Goal: Task Accomplishment & Management: Use online tool/utility

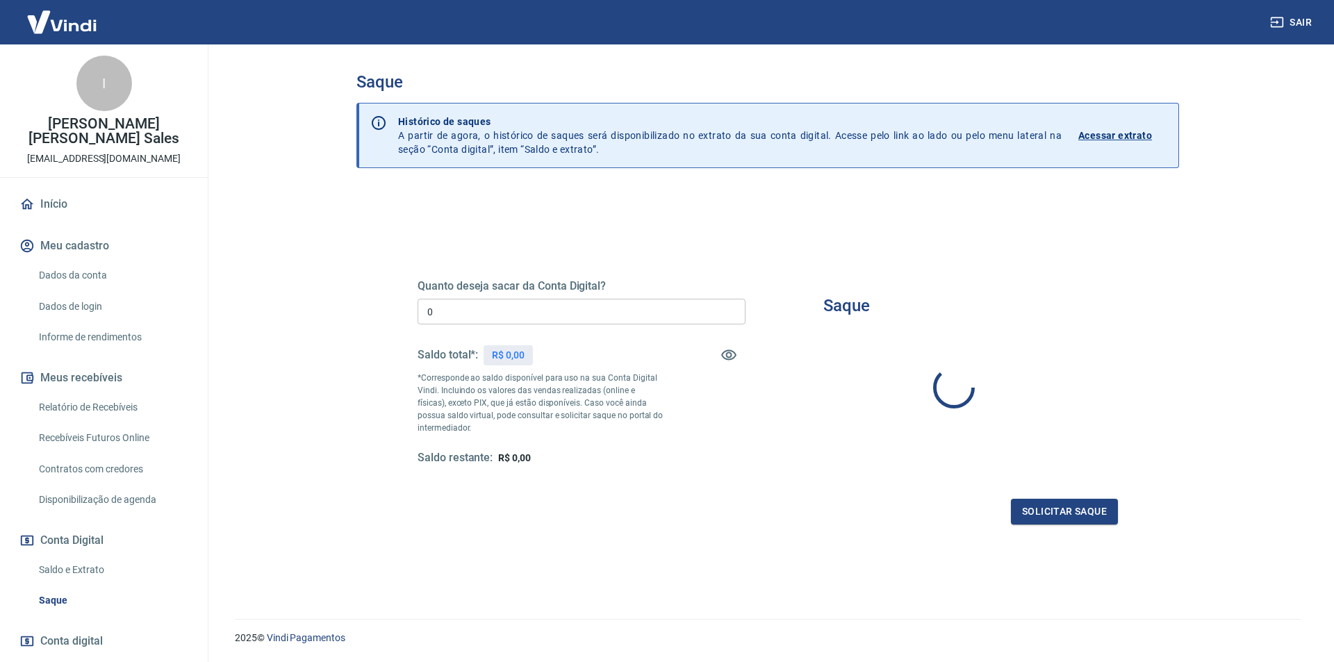
type input "R$ 0,00"
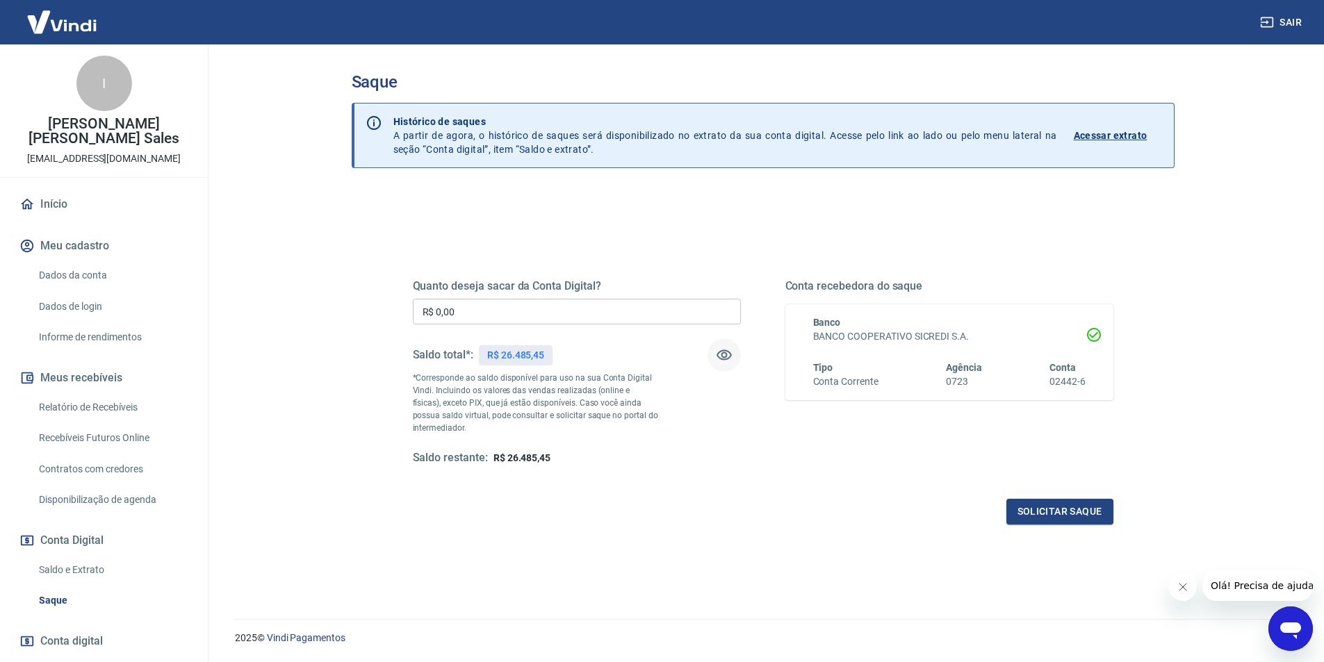
click at [726, 356] on icon "button" at bounding box center [724, 355] width 15 height 10
click at [1131, 139] on p "Acessar extrato" at bounding box center [1111, 136] width 74 height 14
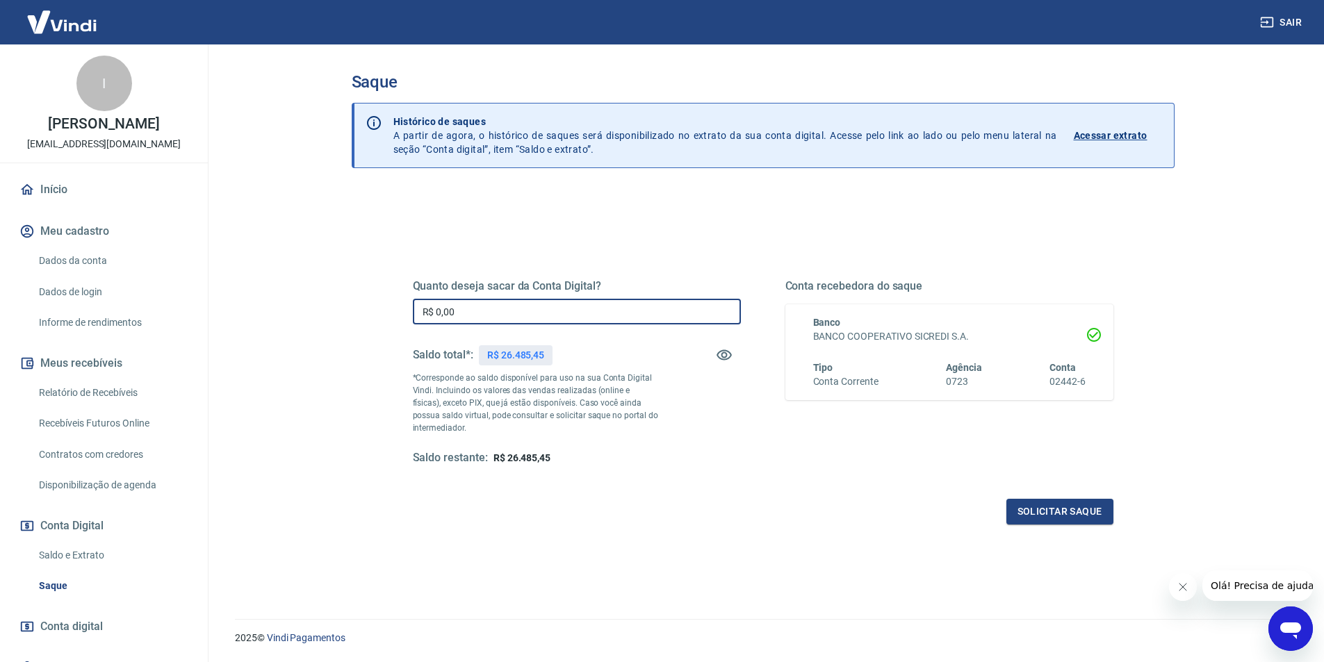
click at [508, 309] on input "R$ 0,00" at bounding box center [577, 312] width 328 height 26
type input "R$ 26.485,45"
click at [1059, 514] on button "Solicitar saque" at bounding box center [1059, 512] width 107 height 26
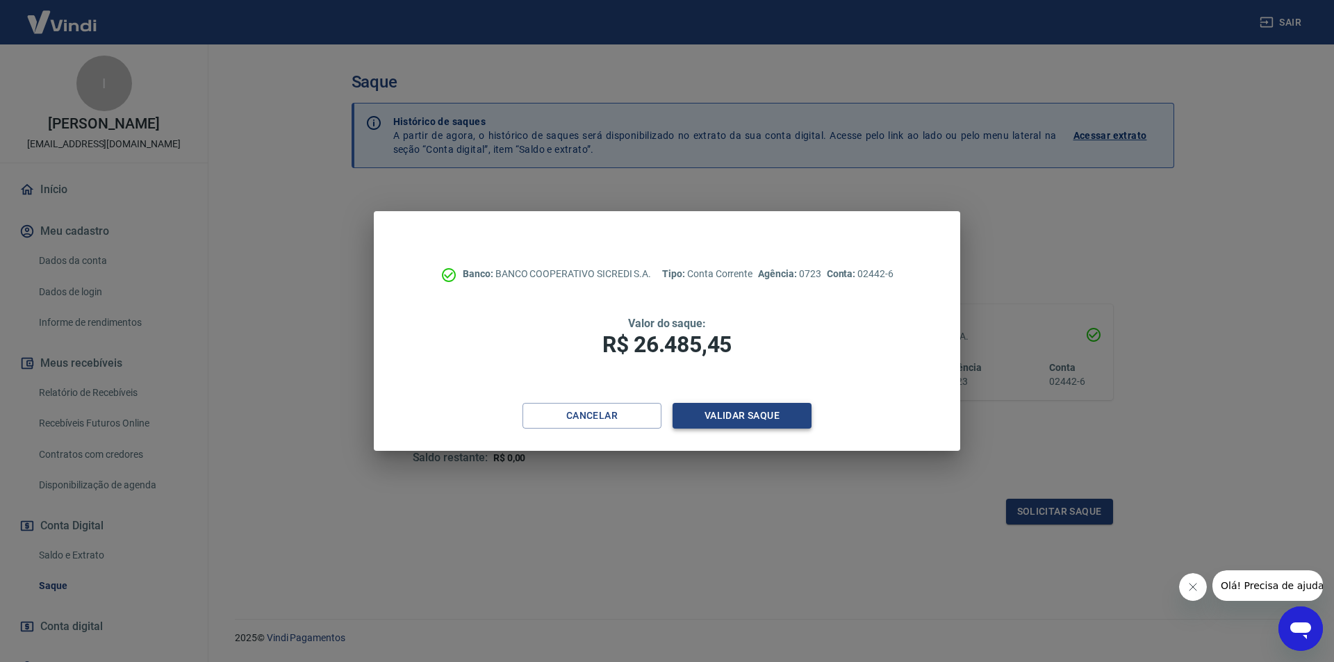
click at [756, 416] on button "Validar saque" at bounding box center [742, 416] width 139 height 26
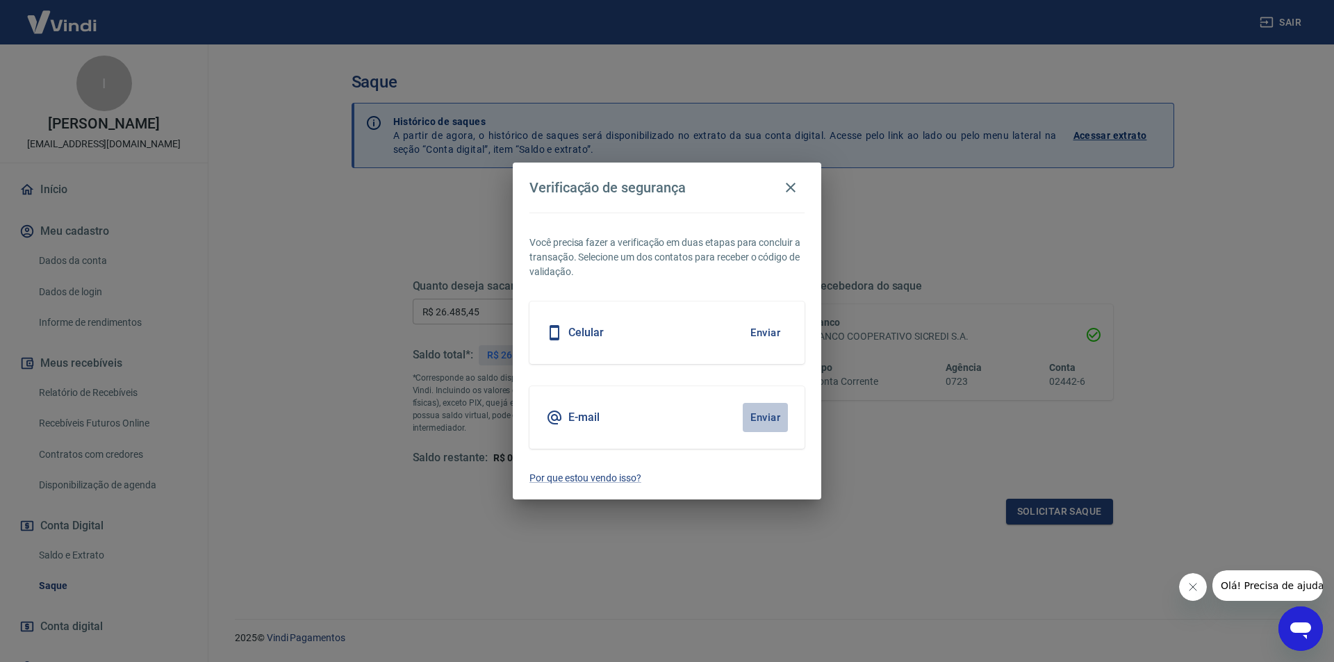
click at [771, 414] on button "Enviar" at bounding box center [765, 417] width 45 height 29
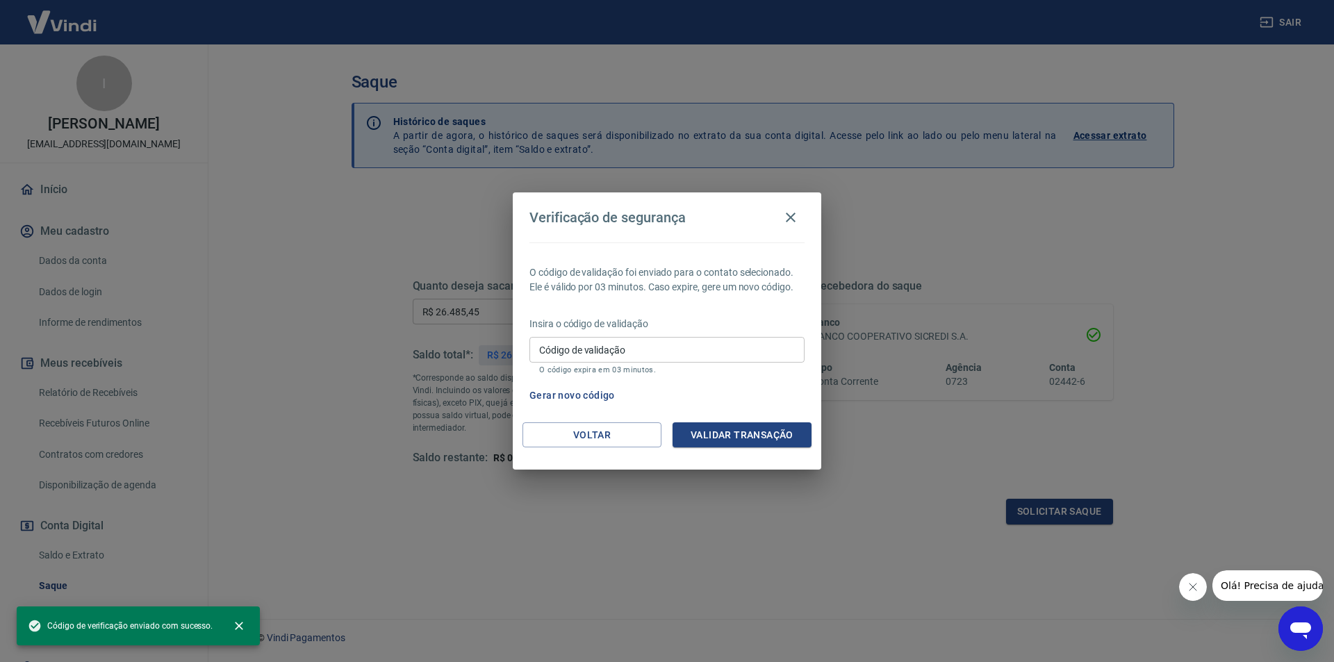
click at [717, 345] on input "Código de validação" at bounding box center [667, 350] width 275 height 26
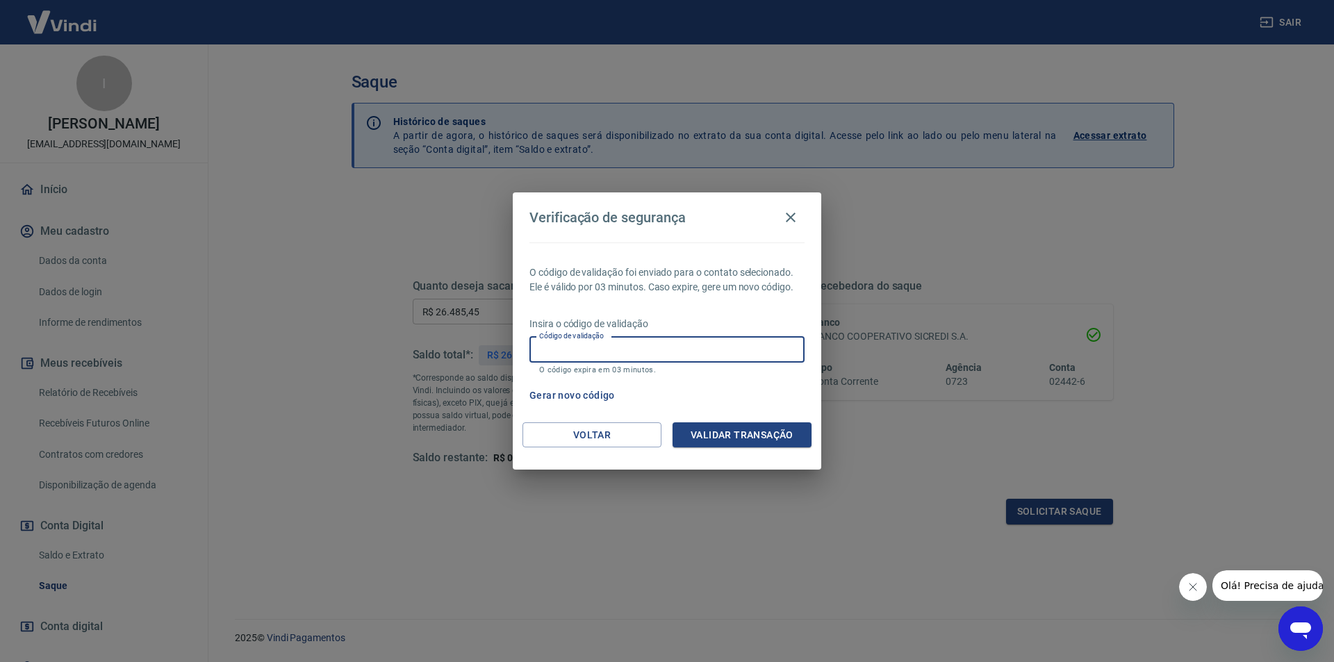
paste input "386593"
type input "386593"
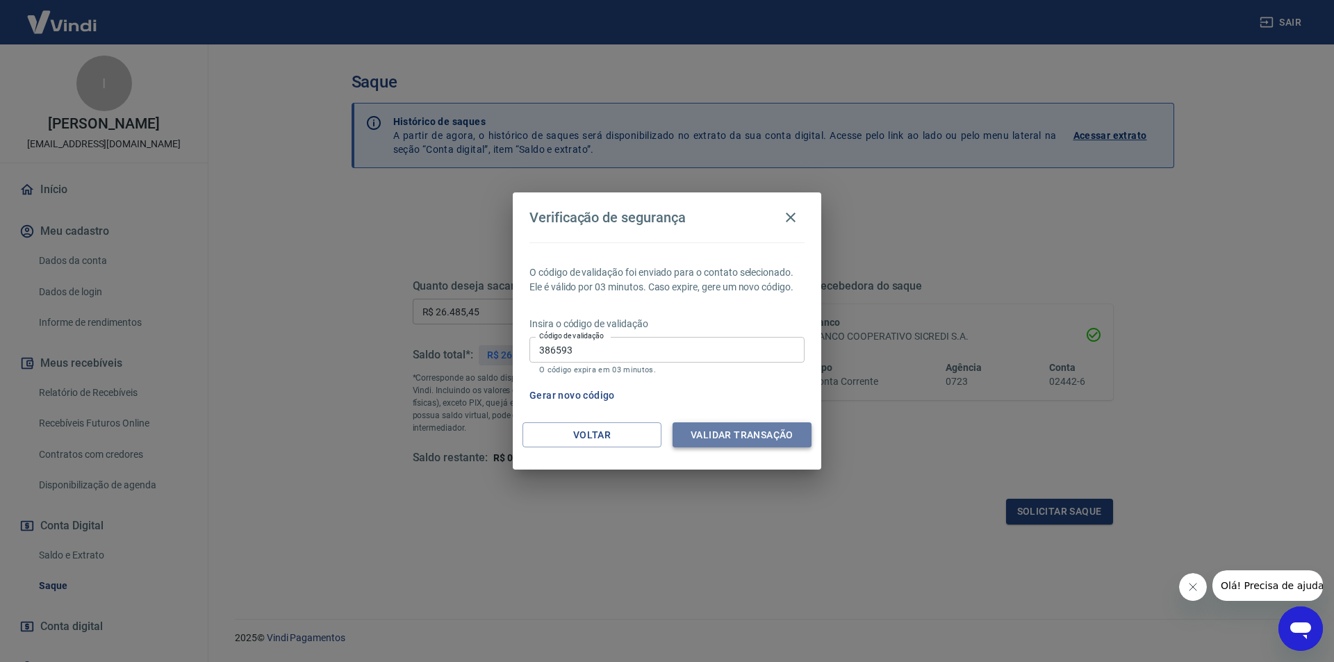
click at [739, 436] on button "Validar transação" at bounding box center [742, 436] width 139 height 26
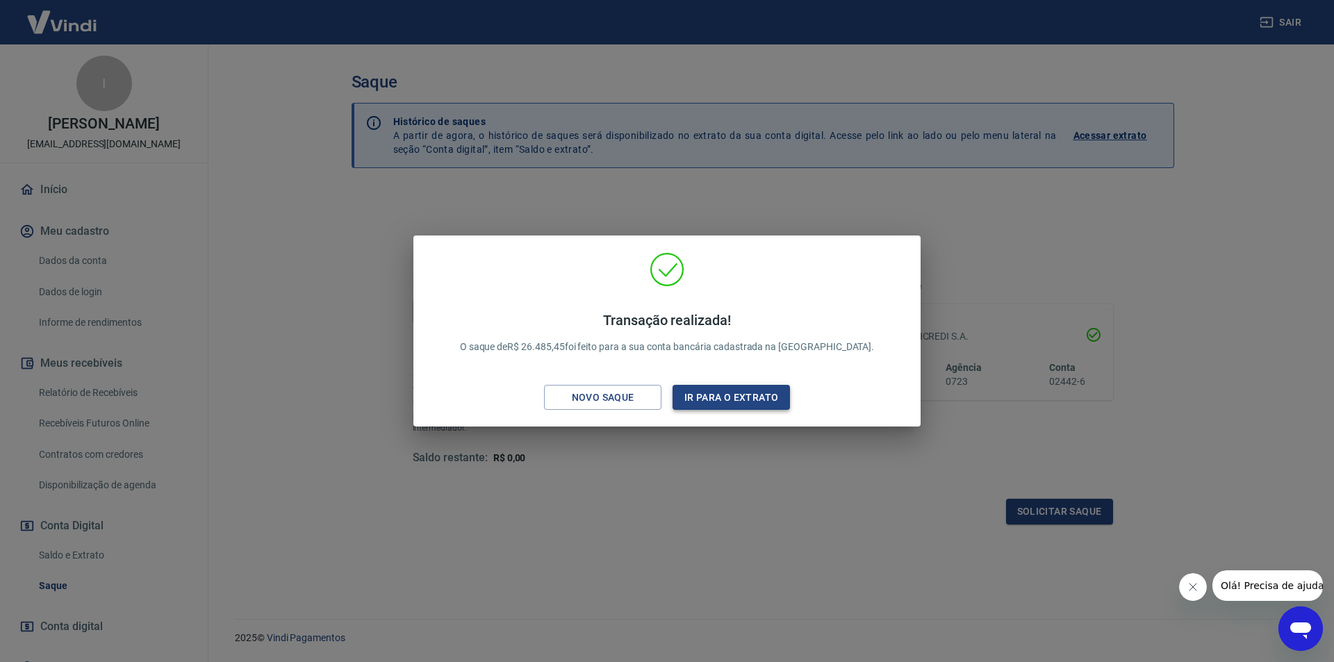
click at [719, 400] on button "Ir para o extrato" at bounding box center [731, 398] width 117 height 26
